Goal: Transaction & Acquisition: Obtain resource

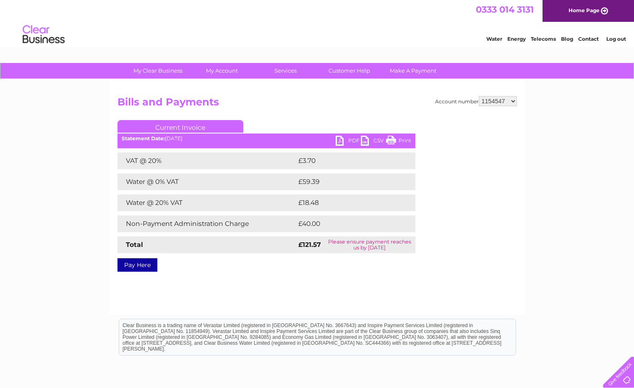
click at [515, 100] on select "1150616 1153120 1154544 1154547 1154548 30299859 30308972" at bounding box center [498, 101] width 38 height 10
click at [479, 96] on select "1150616 1153120 1154544 1154547 1154548 30299859 30308972" at bounding box center [498, 101] width 38 height 10
click at [341, 139] on link "PDF" at bounding box center [348, 142] width 25 height 12
click at [336, 141] on link "PDF" at bounding box center [348, 142] width 25 height 12
click at [514, 101] on select "1150616 1153120 1154544 1154547 1154548 30299859 30308972" at bounding box center [498, 101] width 38 height 10
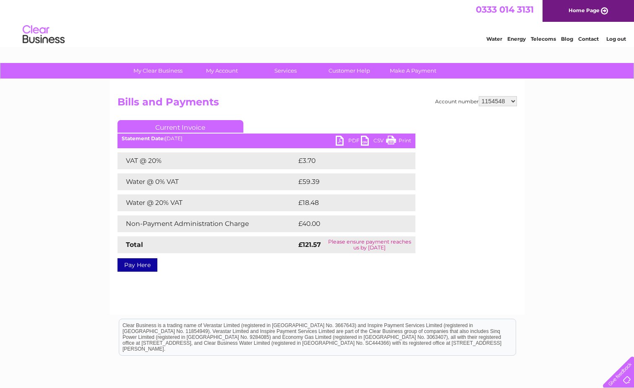
click at [479, 96] on select "1150616 1153120 1154544 1154547 1154548 30299859 30308972" at bounding box center [498, 101] width 38 height 10
click at [516, 100] on select "1150616 1153120 1154544 1154547 1154548 30299859 30308972" at bounding box center [498, 101] width 38 height 10
select select "1154544"
click at [479, 96] on select "1150616 1153120 1154544 1154547 1154548 30299859 30308972" at bounding box center [498, 101] width 38 height 10
click at [513, 100] on select "1150616 1153120 1154544 1154547 1154548 30299859 30308972" at bounding box center [498, 101] width 38 height 10
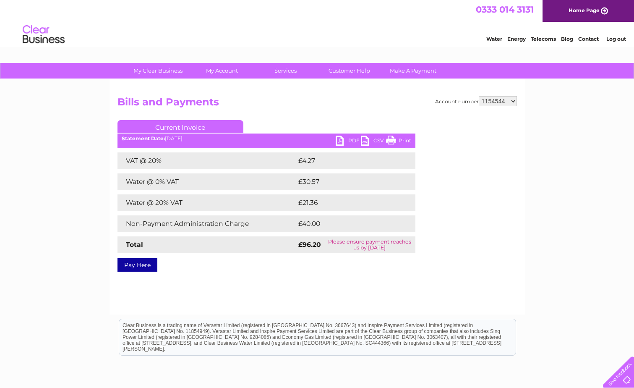
select select "1154548"
click at [479, 96] on select "1150616 1153120 1154544 1154547 1154548 30299859 30308972" at bounding box center [498, 101] width 38 height 10
click at [340, 140] on link "PDF" at bounding box center [348, 142] width 25 height 12
click at [340, 141] on link "PDF" at bounding box center [348, 142] width 25 height 12
click at [390, 141] on link "Print" at bounding box center [398, 142] width 25 height 12
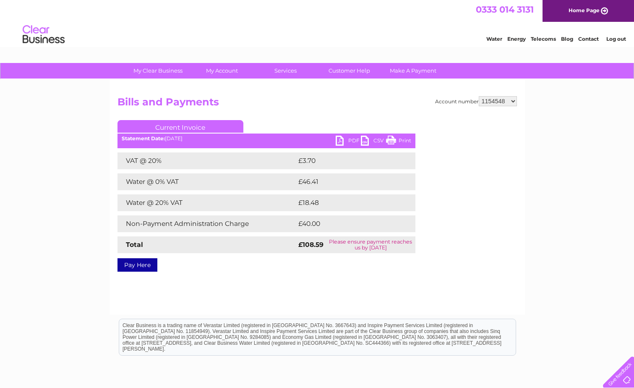
click at [341, 140] on link "PDF" at bounding box center [348, 142] width 25 height 12
click at [513, 103] on select "1150616 1153120 1154544 1154547 1154548 30299859 30308972" at bounding box center [498, 101] width 38 height 10
select select "1153120"
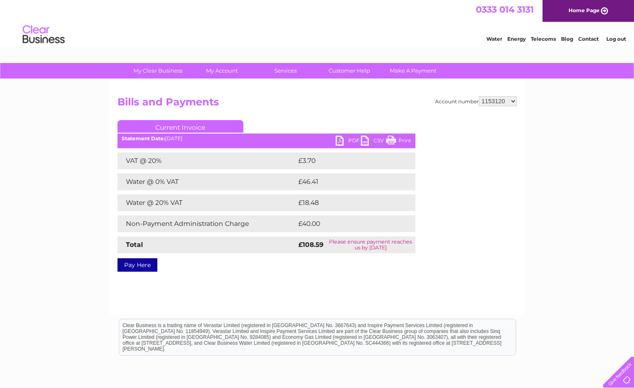
click at [479, 96] on select "1150616 1153120 1154544 1154547 1154548 30299859 30308972" at bounding box center [498, 101] width 38 height 10
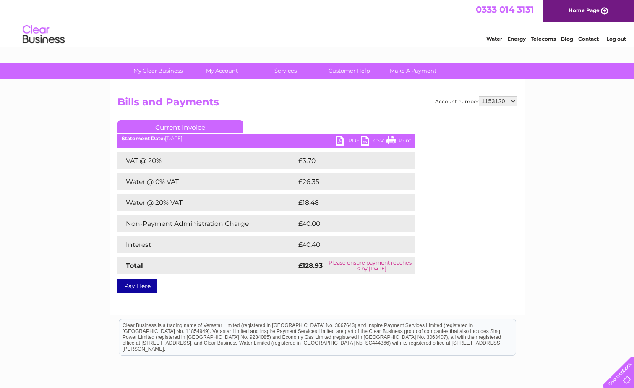
click at [342, 141] on link "PDF" at bounding box center [348, 142] width 25 height 12
click at [512, 99] on select "1150616 1153120 1154544 1154547 1154548 30299859 30308972" at bounding box center [498, 101] width 38 height 10
select select "1154548"
click at [479, 96] on select "1150616 1153120 1154544 1154547 1154548 30299859 30308972" at bounding box center [498, 101] width 38 height 10
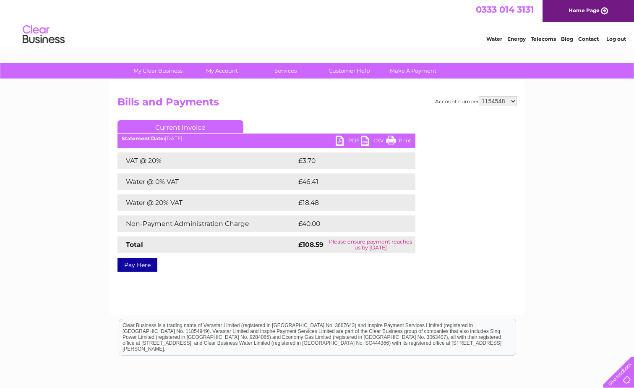
click at [339, 139] on link "PDF" at bounding box center [348, 142] width 25 height 12
click at [337, 137] on link "PDF" at bounding box center [348, 142] width 25 height 12
click at [340, 139] on link "PDF" at bounding box center [348, 142] width 25 height 12
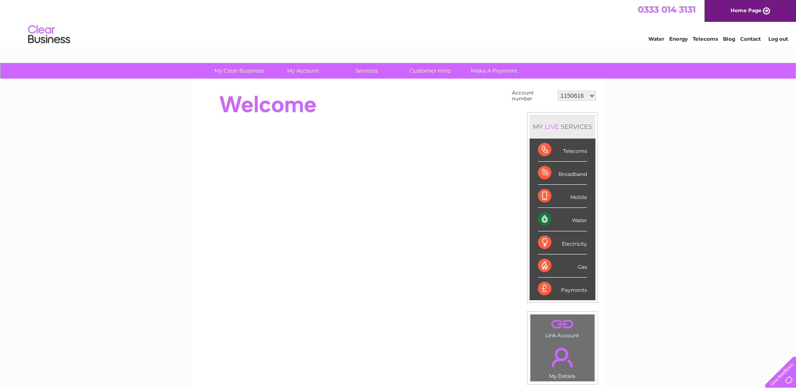
click at [591, 97] on select "1150616 1153120 1154544 1154547 1154548 30299859 30308972" at bounding box center [577, 96] width 38 height 10
select select "1154548"
click at [558, 91] on select "1150616 1153120 1154544 1154547 1154548 30299859 30308972" at bounding box center [577, 96] width 38 height 10
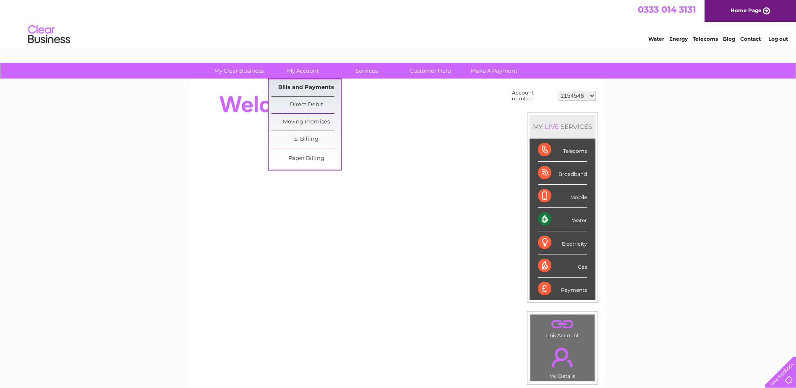
click at [321, 88] on link "Bills and Payments" at bounding box center [306, 87] width 69 height 17
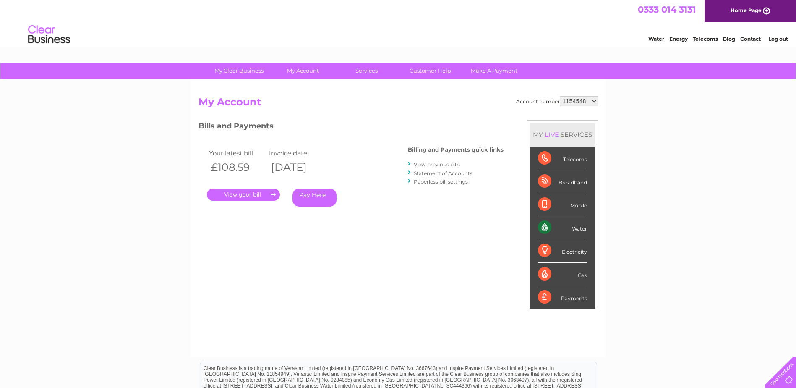
click at [259, 194] on link "." at bounding box center [243, 194] width 73 height 12
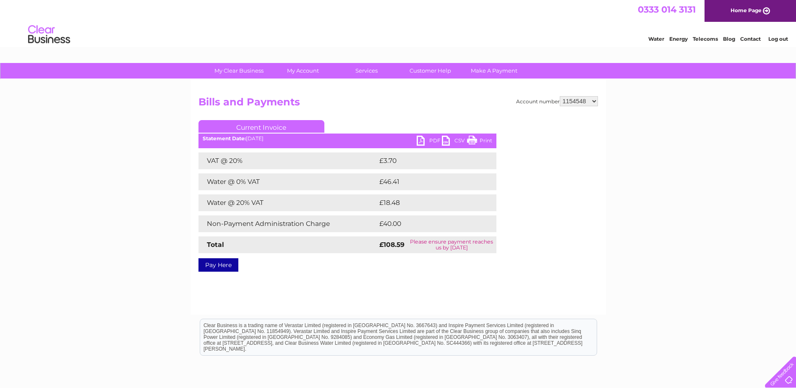
click at [420, 140] on link "PDF" at bounding box center [429, 142] width 25 height 12
